Goal: Task Accomplishment & Management: Use online tool/utility

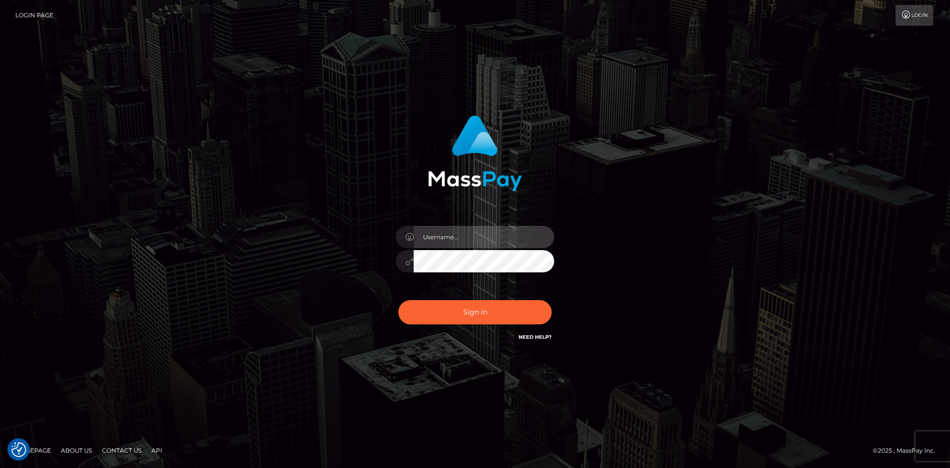
type input "tinan"
click at [464, 326] on div "Sign in Need Help?" at bounding box center [475, 316] width 173 height 44
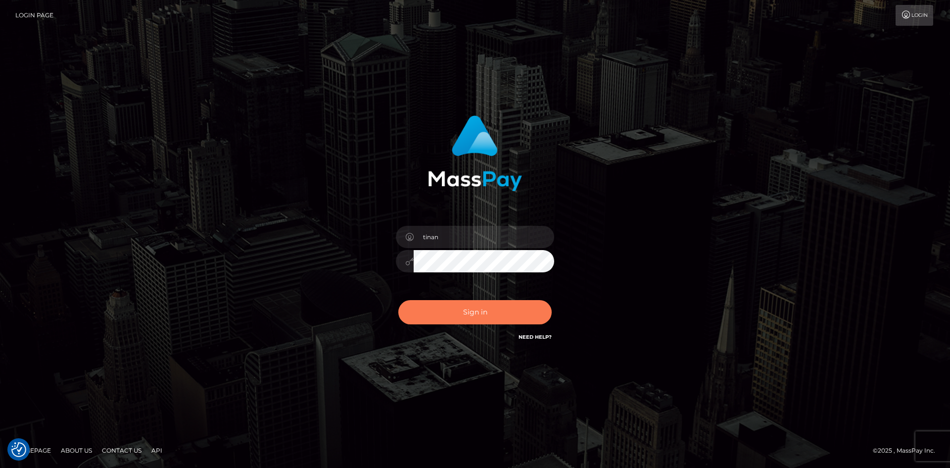
click at [463, 309] on button "Sign in" at bounding box center [474, 312] width 153 height 24
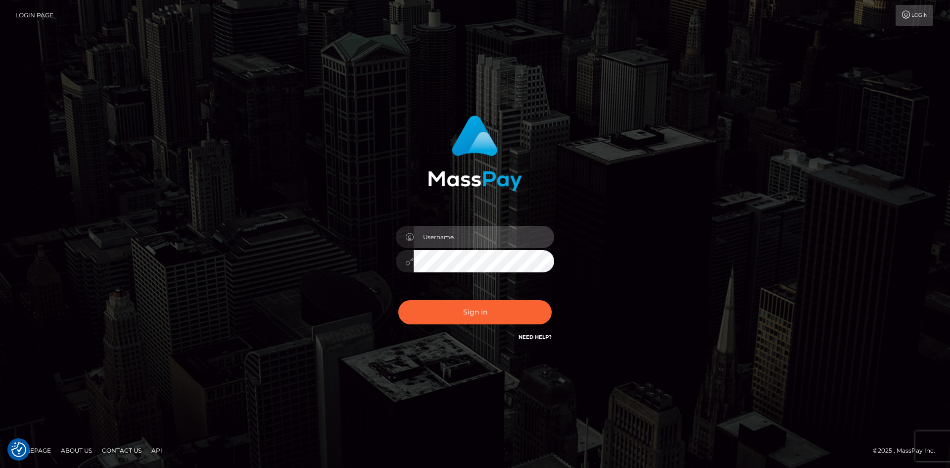
type input "tinan"
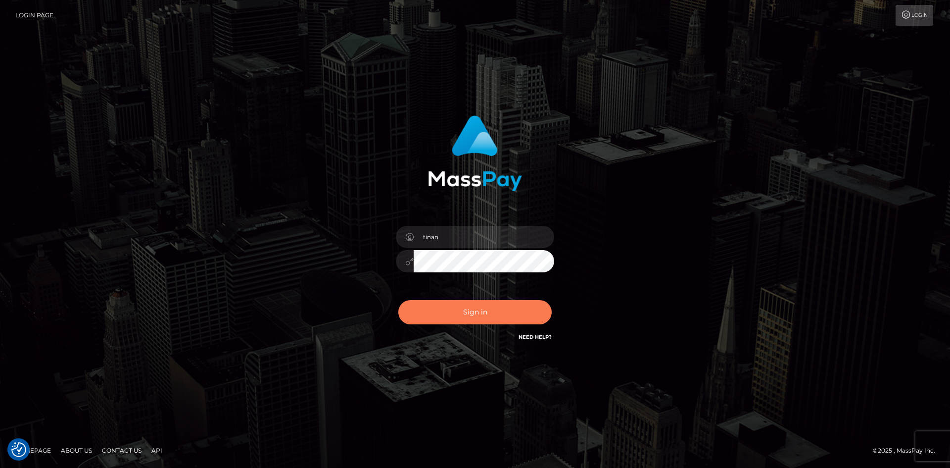
click at [461, 310] on button "Sign in" at bounding box center [474, 312] width 153 height 24
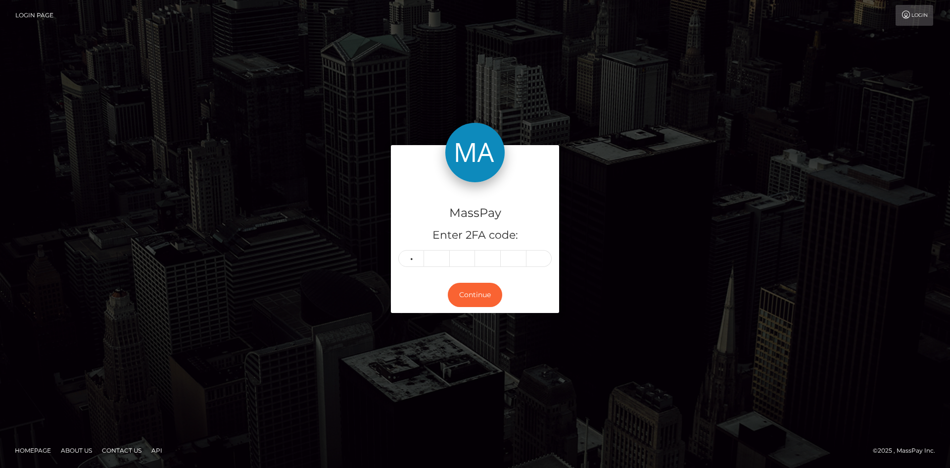
type input "9"
type input "0"
type input "2"
type input "0"
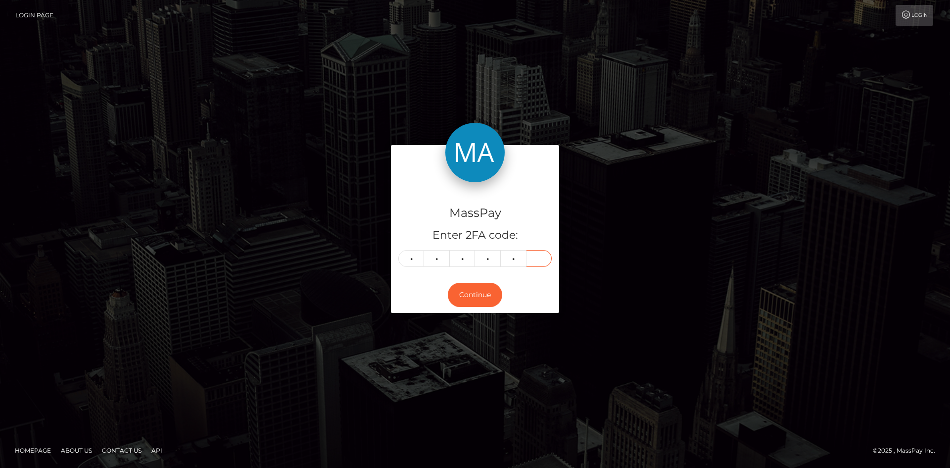
type input "2"
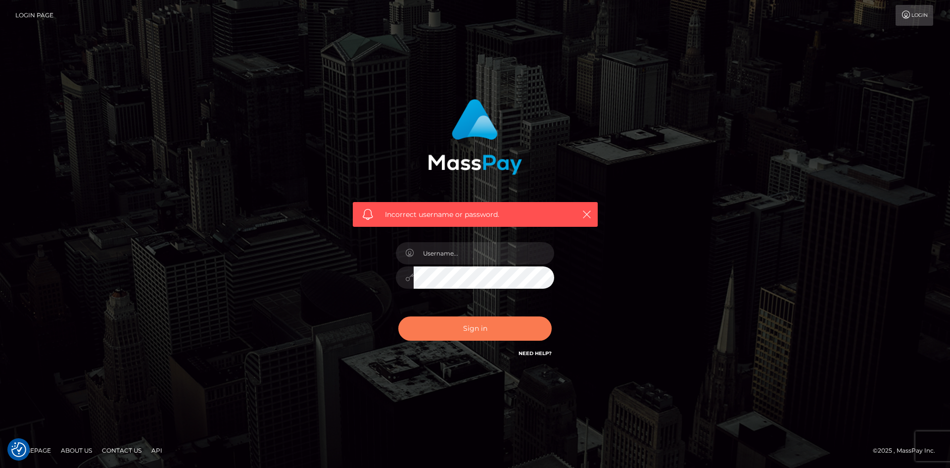
type input "tinan"
click at [523, 326] on button "Sign in" at bounding box center [474, 328] width 153 height 24
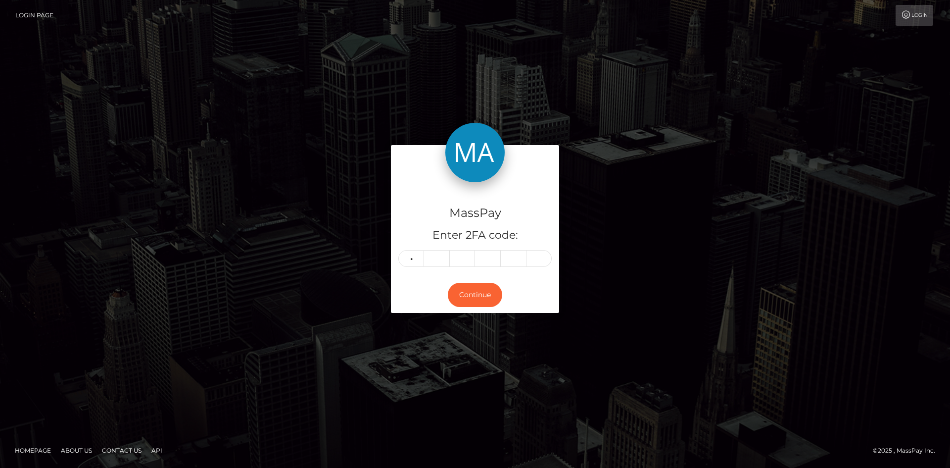
type input "9"
type input "0"
type input "2"
type input "3"
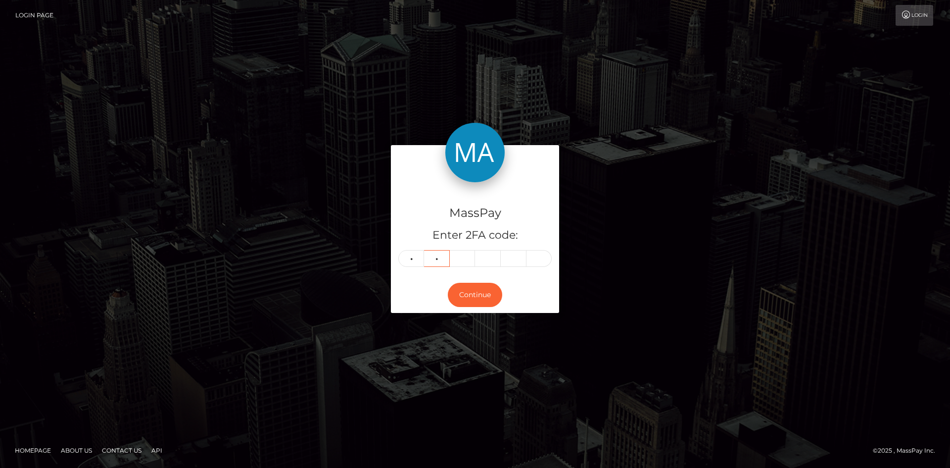
type input "4"
type input "7"
type input "2"
type input "9"
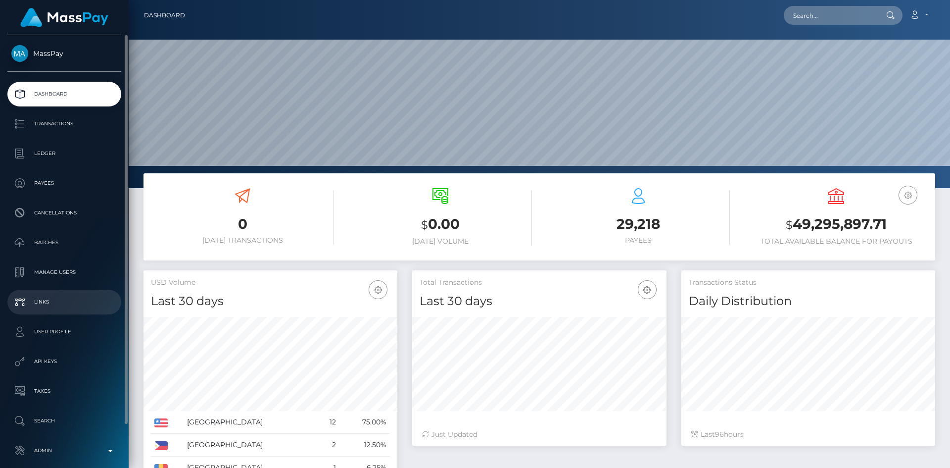
scroll to position [47, 0]
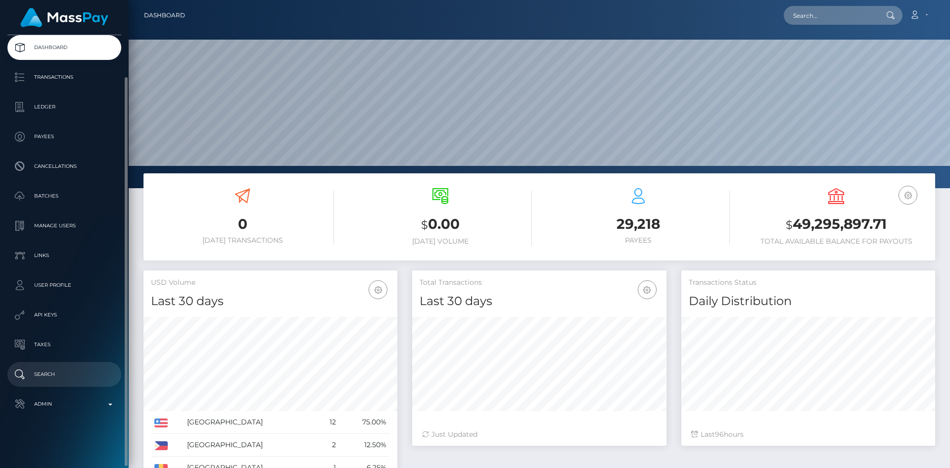
click at [62, 373] on p "Search" at bounding box center [64, 374] width 106 height 15
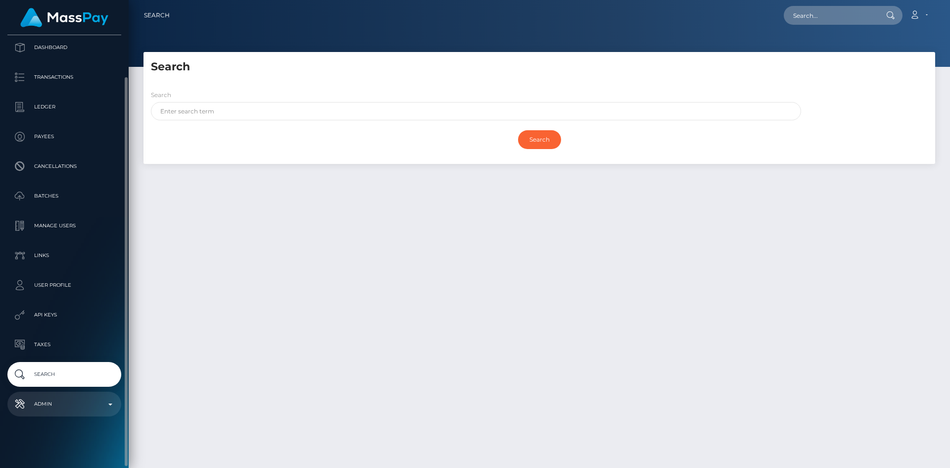
click at [68, 409] on p "Admin" at bounding box center [64, 403] width 106 height 15
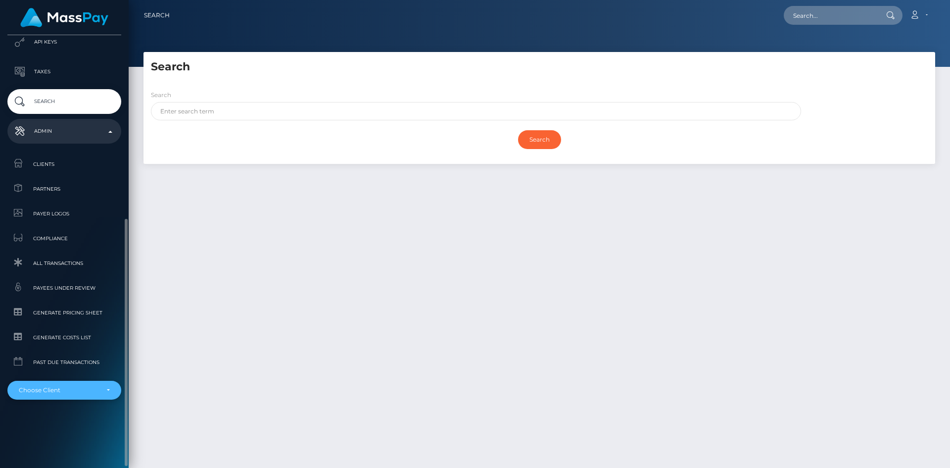
click at [76, 392] on div "Choose Client" at bounding box center [59, 390] width 80 height 8
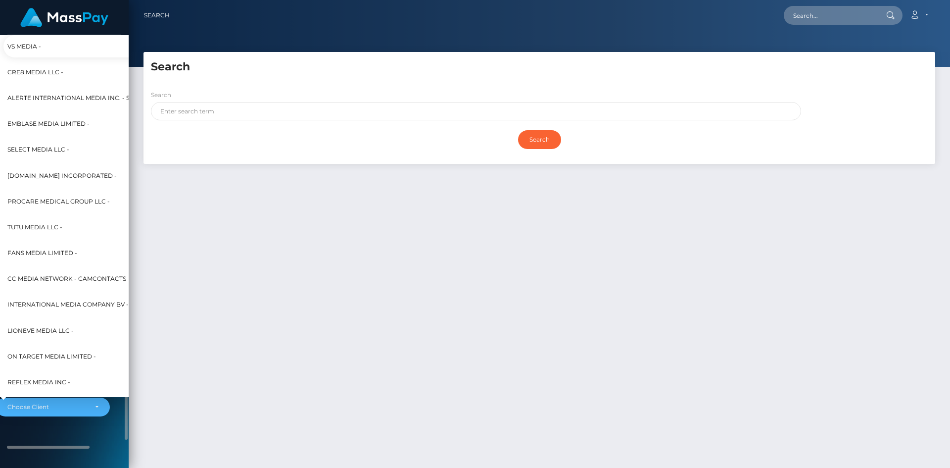
scroll to position [286, 11]
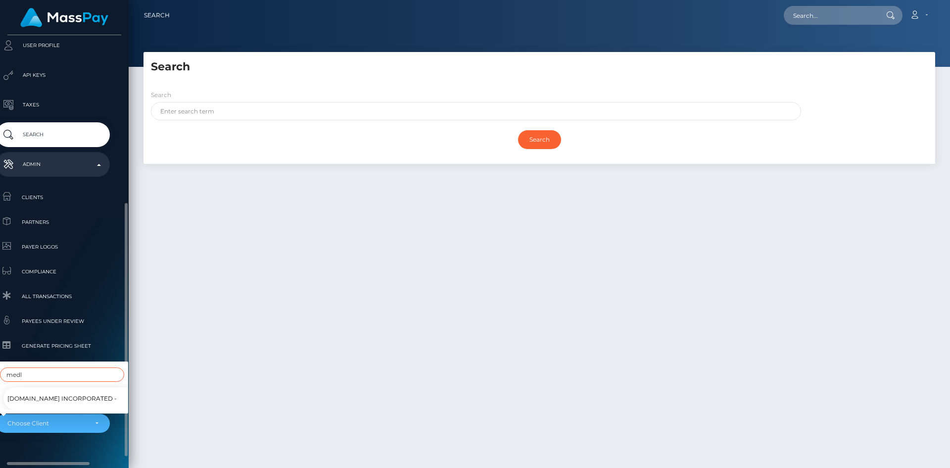
type input "medl"
click at [69, 392] on span "Medley.com Incorporated -" at bounding box center [61, 398] width 109 height 13
select select "61"
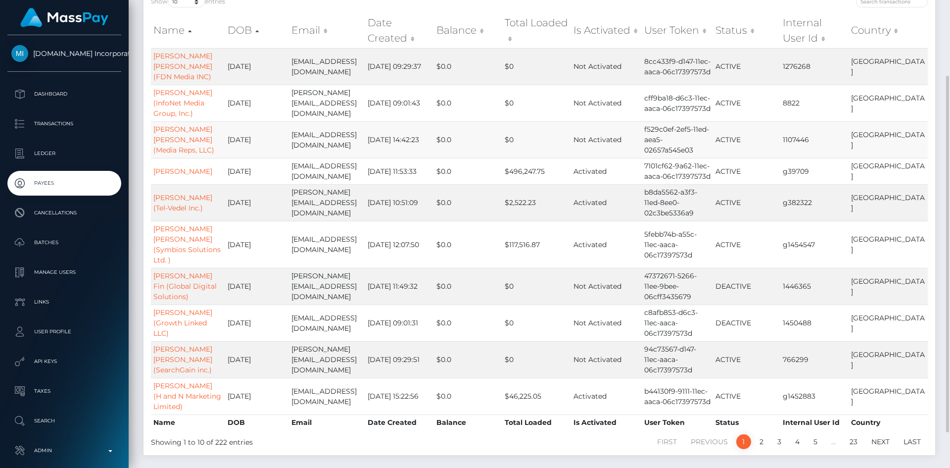
scroll to position [146, 0]
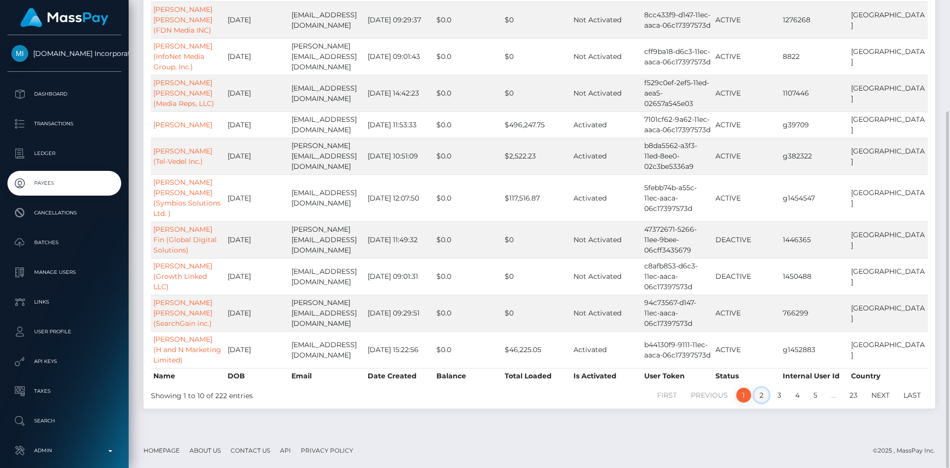
click at [761, 395] on link "2" at bounding box center [761, 395] width 15 height 15
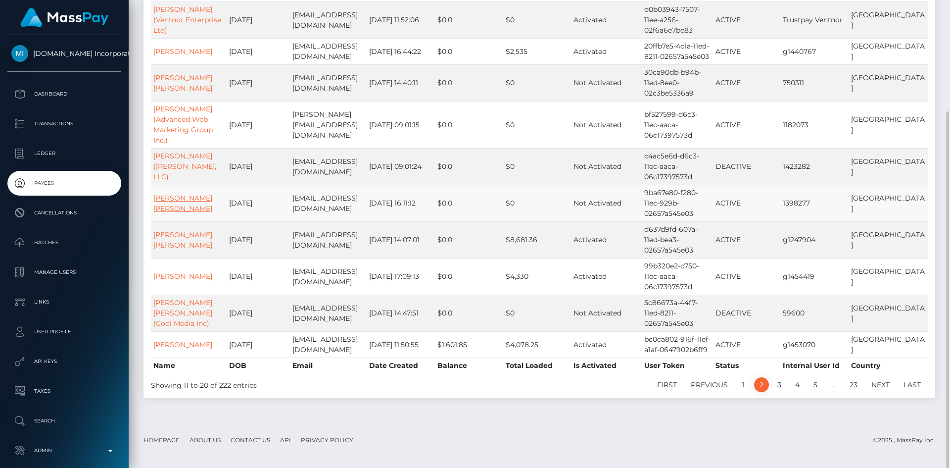
click at [174, 207] on link "Brent Lee Chiono Russell" at bounding box center [182, 203] width 59 height 19
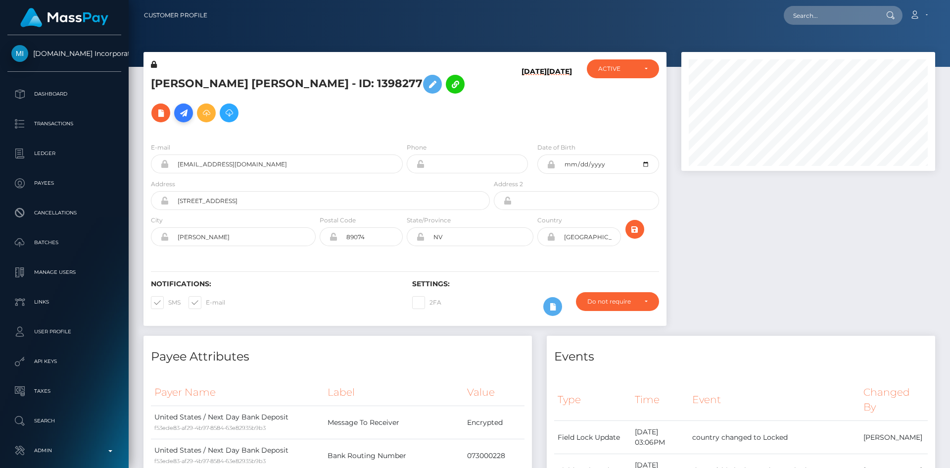
scroll to position [119, 254]
click at [193, 103] on link at bounding box center [183, 112] width 19 height 19
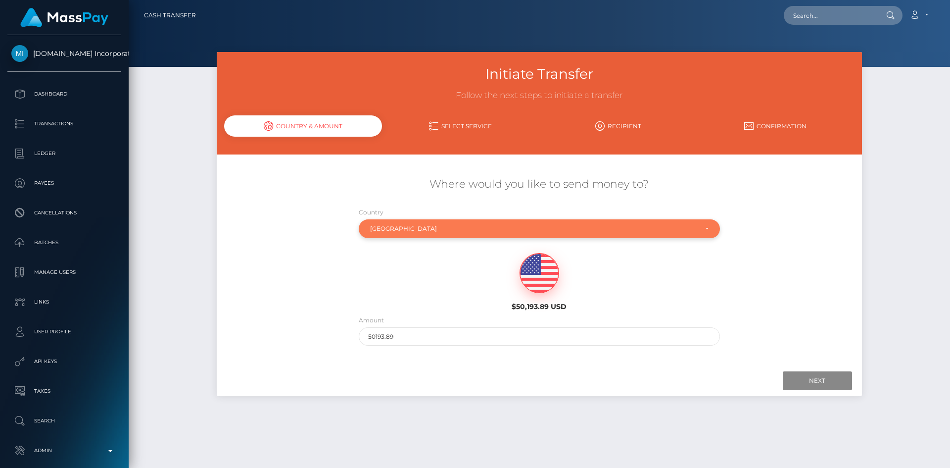
click at [411, 231] on div "[GEOGRAPHIC_DATA]" at bounding box center [533, 229] width 327 height 8
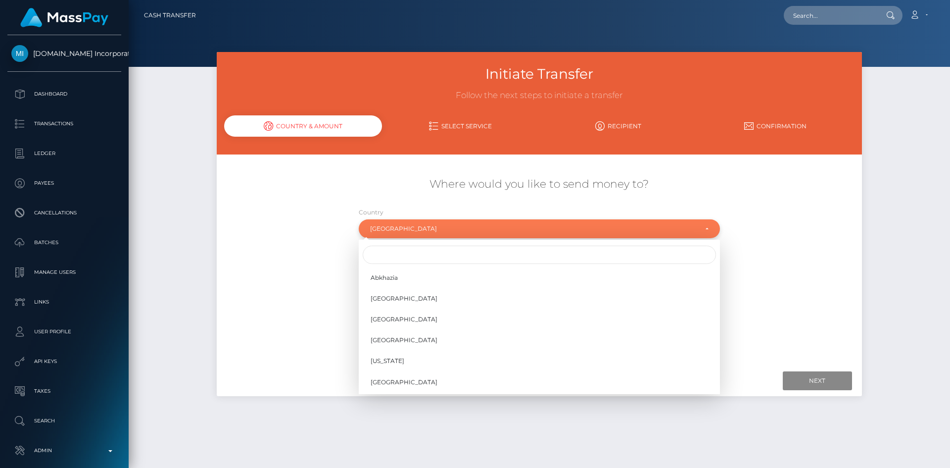
scroll to position [4120, 0]
click at [415, 255] on input "Search" at bounding box center [539, 254] width 353 height 18
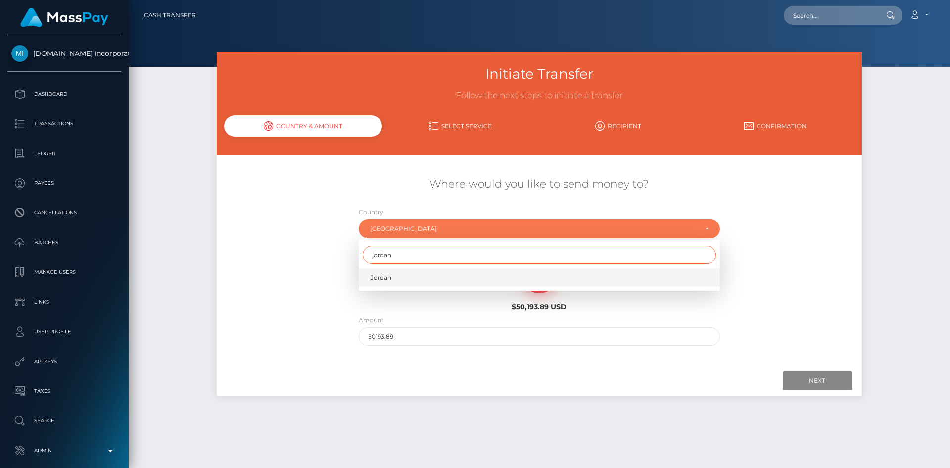
type input "jordan"
click at [420, 273] on link "Jordan" at bounding box center [539, 277] width 361 height 18
select select "JOR"
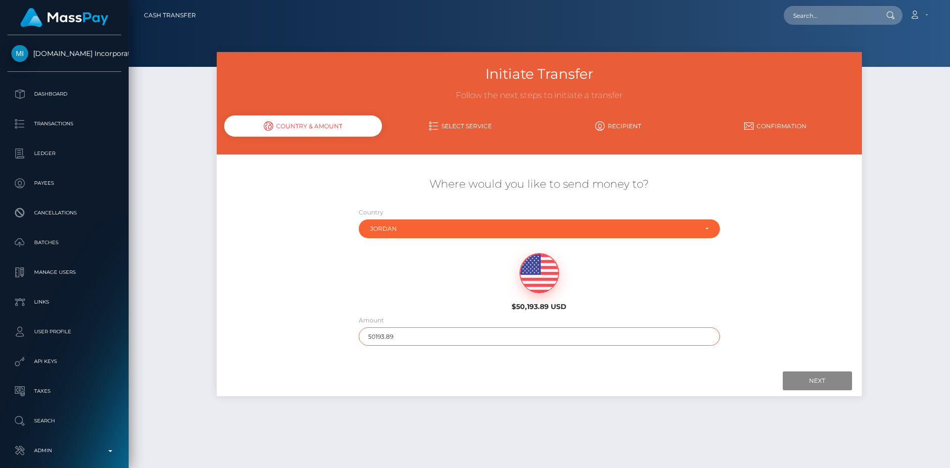
drag, startPoint x: 403, startPoint y: 334, endPoint x: 370, endPoint y: 337, distance: 32.8
click at [370, 337] on input "50193.89" at bounding box center [539, 336] width 361 height 18
type input "5"
type input "100"
click at [700, 393] on div "Next Finish Previous" at bounding box center [539, 380] width 645 height 31
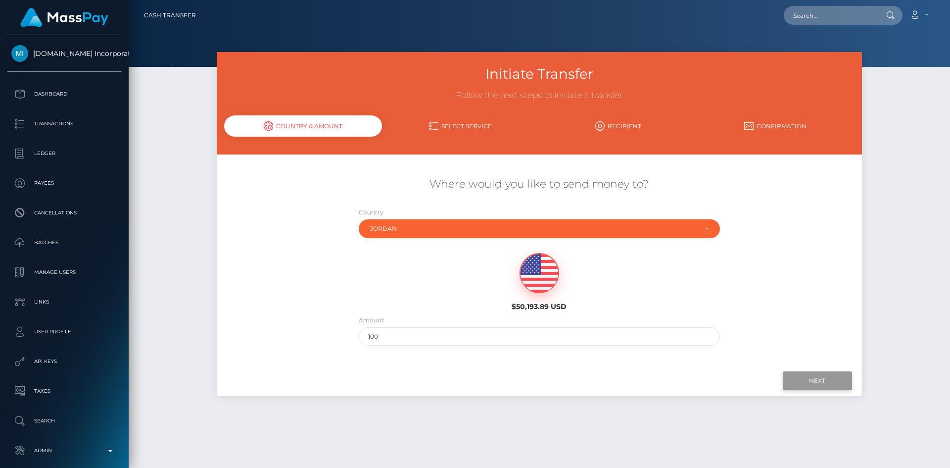
click at [798, 374] on input "Next" at bounding box center [817, 380] width 69 height 19
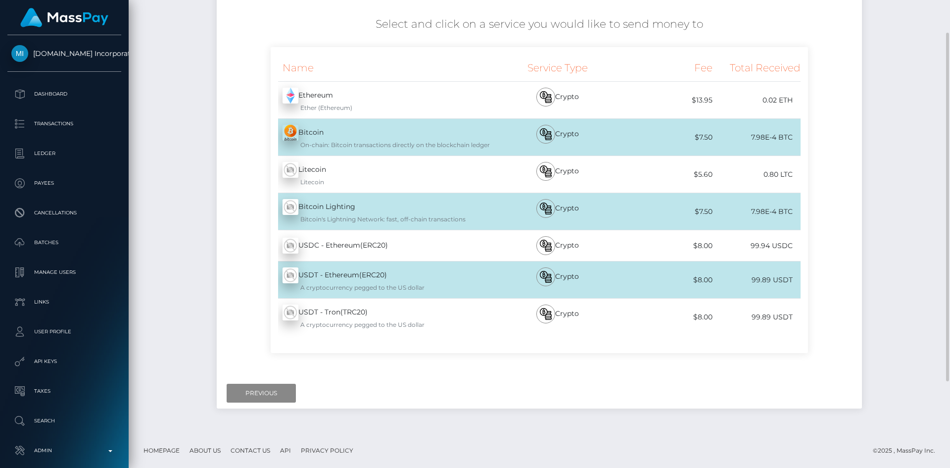
scroll to position [61, 0]
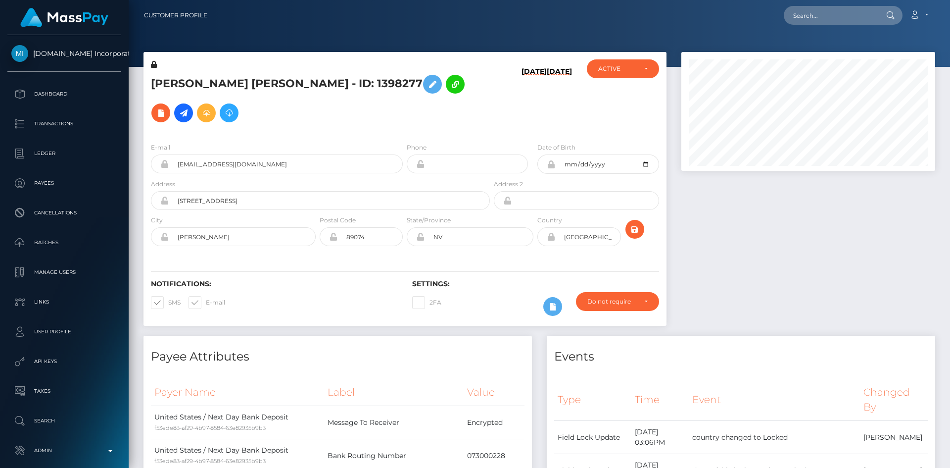
scroll to position [119, 254]
